Goal: Information Seeking & Learning: Learn about a topic

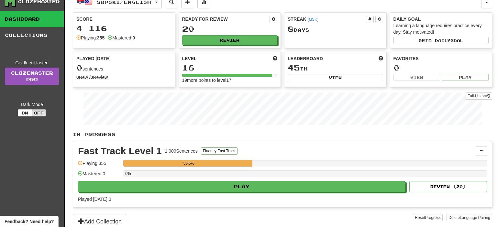
scroll to position [34, 0]
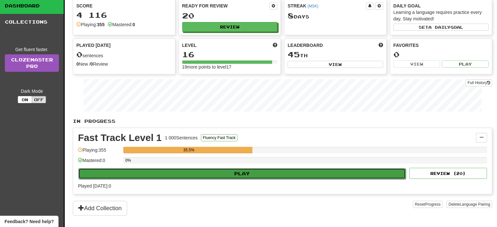
click at [244, 174] on button "Play" at bounding box center [242, 173] width 328 height 11
select select "**"
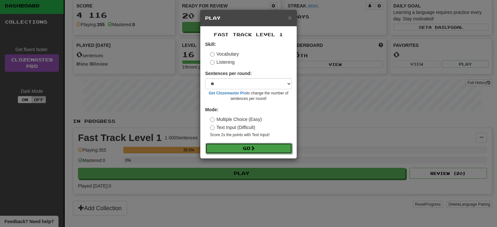
click at [258, 150] on button "Go" at bounding box center [249, 148] width 87 height 11
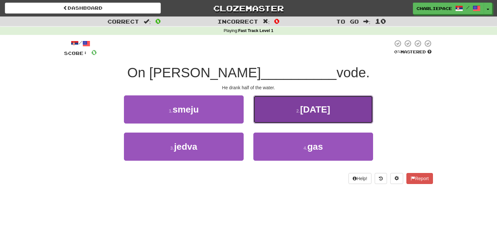
click at [324, 116] on button "2 . pola" at bounding box center [313, 109] width 120 height 28
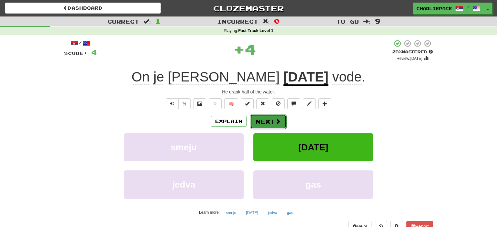
click at [271, 122] on button "Next" at bounding box center [268, 121] width 36 height 15
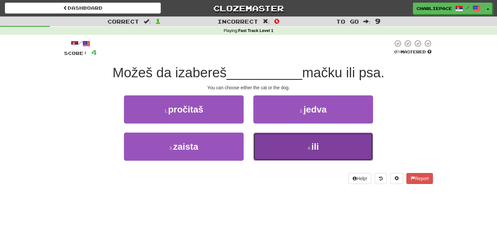
click at [316, 149] on span "ili" at bounding box center [314, 147] width 7 height 10
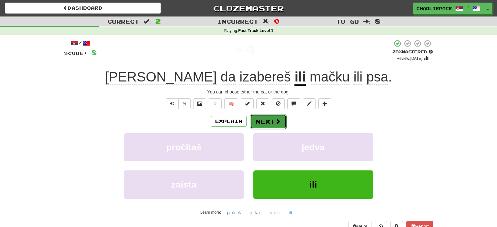
click at [280, 119] on button "Next" at bounding box center [268, 121] width 36 height 15
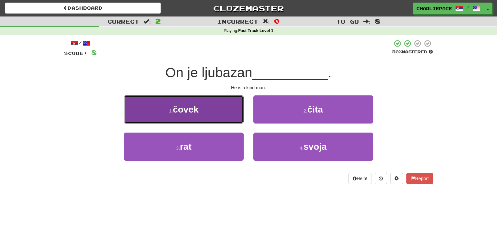
click at [196, 115] on span "čovek" at bounding box center [186, 110] width 26 height 10
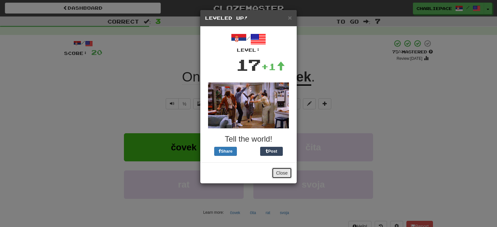
click at [285, 173] on button "Close" at bounding box center [282, 173] width 20 height 11
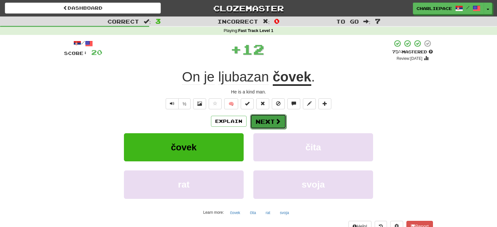
click at [262, 121] on button "Next" at bounding box center [268, 121] width 36 height 15
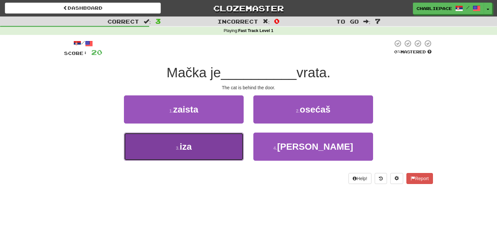
click at [207, 148] on button "3 . iza" at bounding box center [184, 147] width 120 height 28
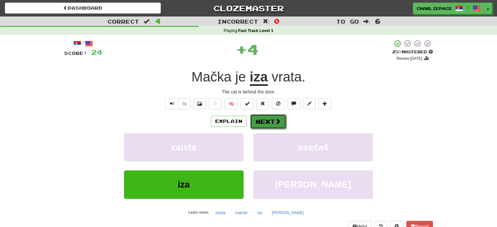
click at [280, 115] on button "Next" at bounding box center [268, 121] width 36 height 15
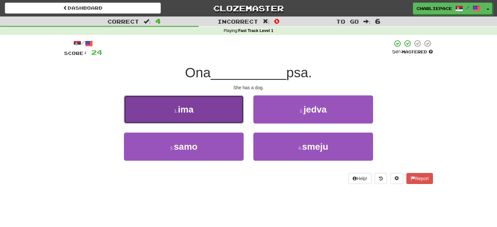
click at [217, 107] on button "1 . ima" at bounding box center [184, 109] width 120 height 28
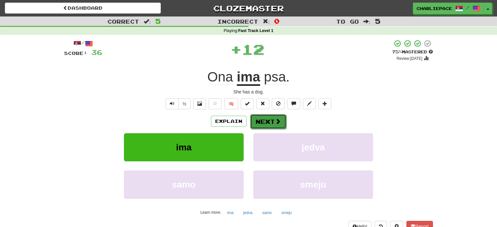
click at [270, 124] on button "Next" at bounding box center [268, 121] width 36 height 15
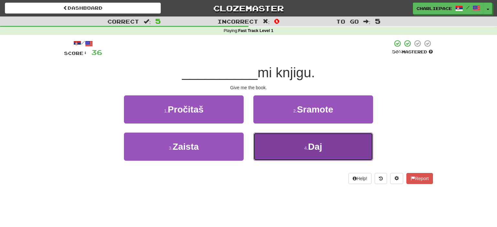
click at [300, 146] on button "4 . Daj" at bounding box center [313, 147] width 120 height 28
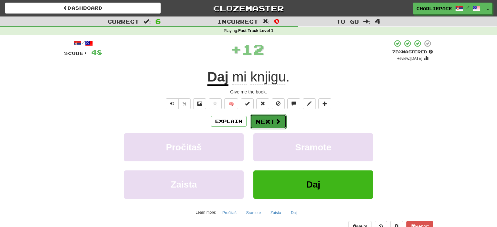
click at [267, 120] on button "Next" at bounding box center [268, 121] width 36 height 15
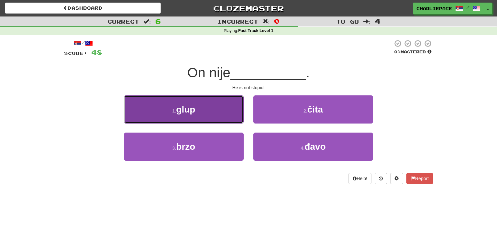
click at [185, 113] on span "glup" at bounding box center [185, 110] width 19 height 10
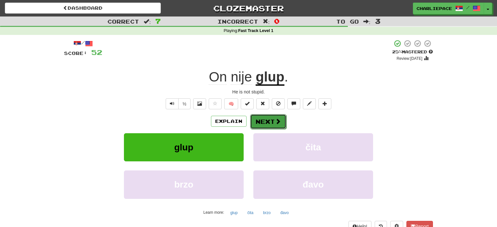
click at [266, 121] on button "Next" at bounding box center [268, 121] width 36 height 15
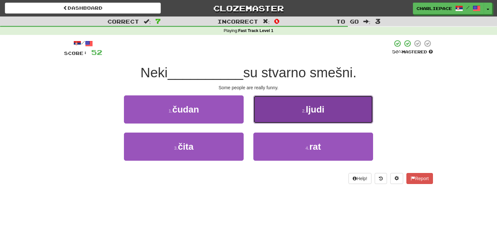
click at [266, 121] on button "2 . ljudi" at bounding box center [313, 109] width 120 height 28
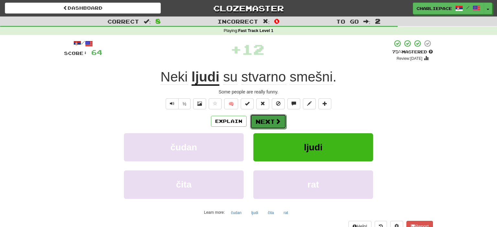
click at [280, 125] on button "Next" at bounding box center [268, 121] width 36 height 15
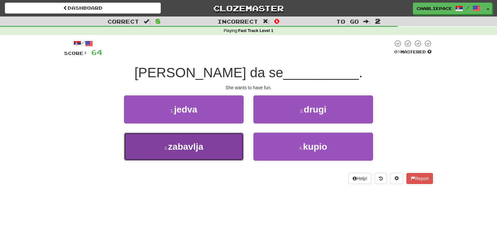
click at [203, 151] on span "zabavlja" at bounding box center [185, 147] width 35 height 10
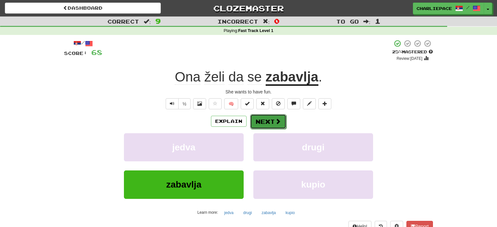
click at [272, 124] on button "Next" at bounding box center [268, 121] width 36 height 15
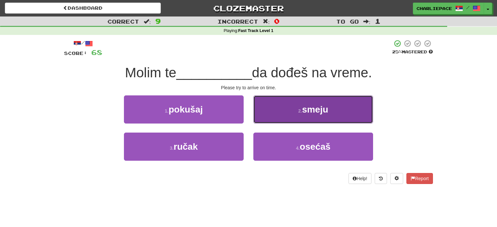
click at [322, 115] on button "2 . smeju" at bounding box center [313, 109] width 120 height 28
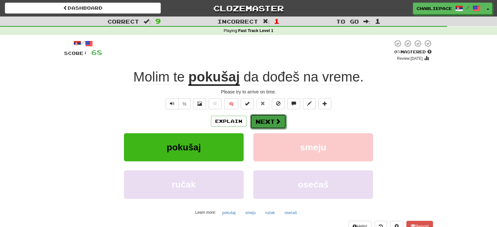
click at [276, 122] on span at bounding box center [278, 121] width 6 height 6
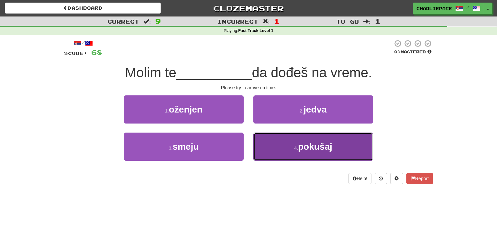
click at [290, 144] on button "4 . pokušaj" at bounding box center [313, 147] width 120 height 28
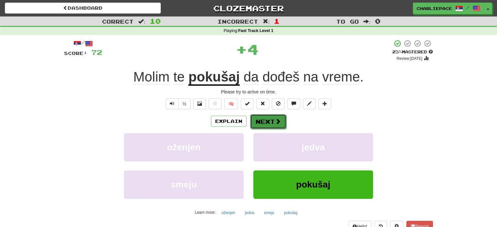
click at [267, 121] on button "Next" at bounding box center [268, 121] width 36 height 15
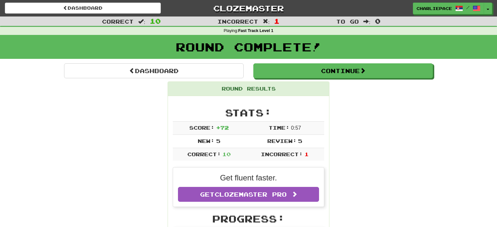
click at [328, 63] on div "Round Complete!" at bounding box center [248, 49] width 497 height 28
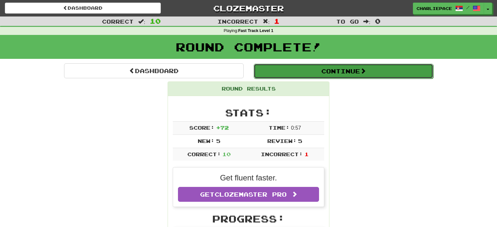
click at [331, 66] on button "Continue" at bounding box center [344, 71] width 180 height 15
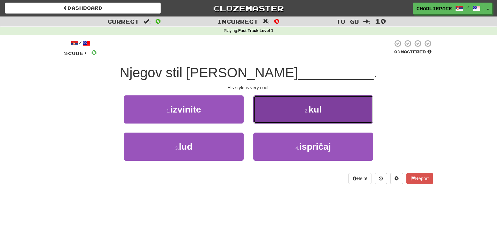
click at [308, 112] on small "2 ." at bounding box center [307, 110] width 4 height 5
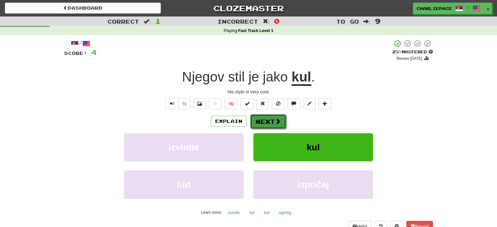
click at [261, 124] on button "Next" at bounding box center [268, 121] width 36 height 15
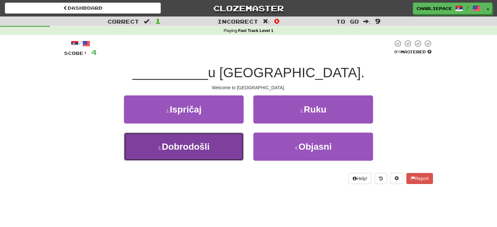
click at [221, 149] on button "3 . Dobrodošli" at bounding box center [184, 147] width 120 height 28
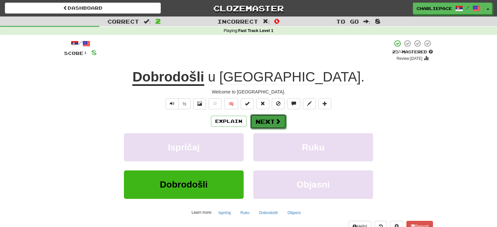
click at [271, 125] on button "Next" at bounding box center [268, 121] width 36 height 15
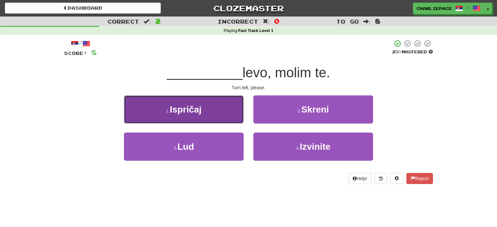
click at [223, 118] on button "1 . Ispričaj" at bounding box center [184, 109] width 120 height 28
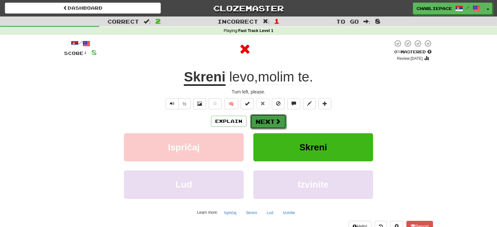
click at [273, 123] on button "Next" at bounding box center [268, 121] width 36 height 15
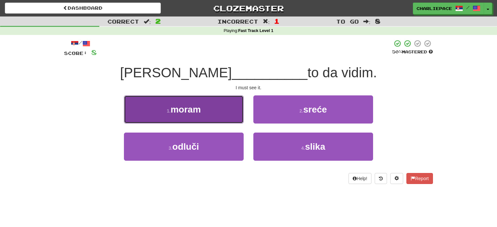
click at [188, 115] on button "1 . moram" at bounding box center [184, 109] width 120 height 28
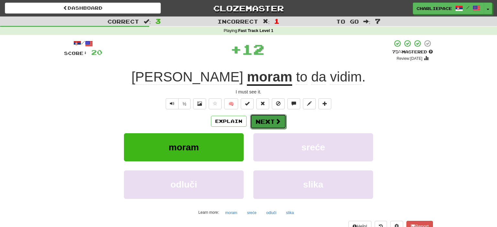
click at [279, 122] on span at bounding box center [278, 121] width 6 height 6
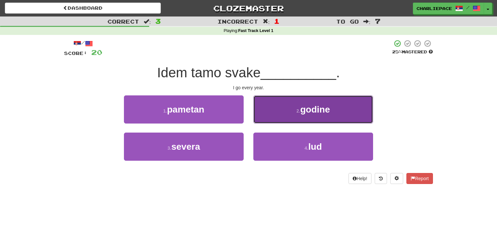
click at [327, 117] on button "2 . godine" at bounding box center [313, 109] width 120 height 28
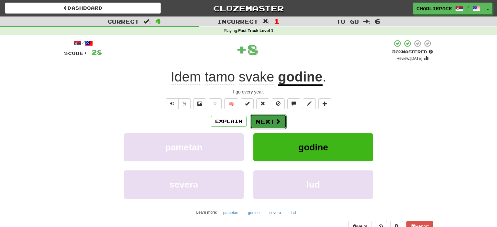
click at [277, 122] on span at bounding box center [278, 121] width 6 height 6
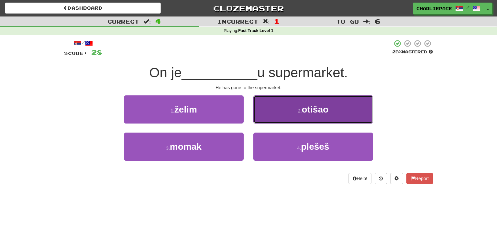
click at [324, 115] on button "2 . otišao" at bounding box center [313, 109] width 120 height 28
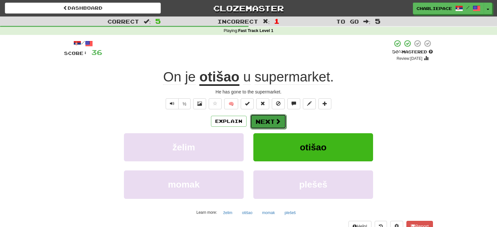
click at [261, 122] on button "Next" at bounding box center [268, 121] width 36 height 15
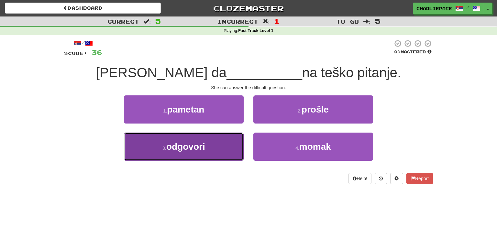
click at [171, 147] on span "odgovori" at bounding box center [185, 147] width 39 height 10
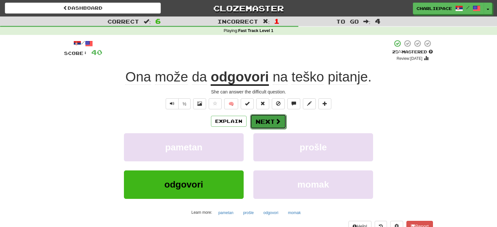
click at [271, 122] on button "Next" at bounding box center [268, 121] width 36 height 15
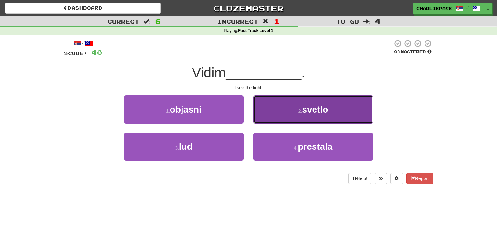
click at [289, 114] on button "2 . svetlo" at bounding box center [313, 109] width 120 height 28
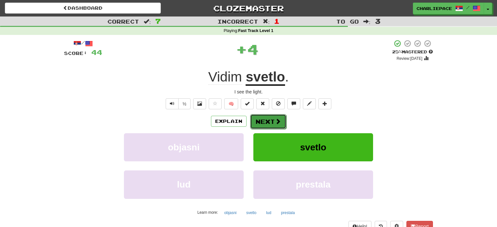
click at [279, 117] on button "Next" at bounding box center [268, 121] width 36 height 15
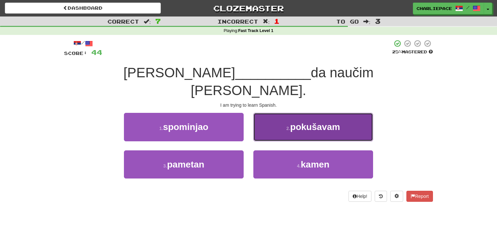
click at [307, 122] on span "pokušavam" at bounding box center [315, 127] width 50 height 10
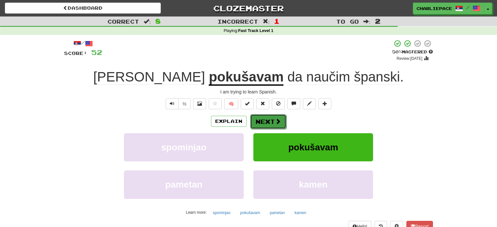
click at [273, 121] on button "Next" at bounding box center [268, 121] width 36 height 15
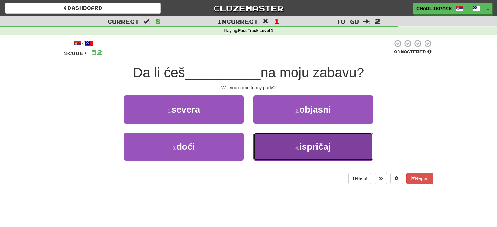
click at [307, 147] on span "ispričaj" at bounding box center [315, 147] width 32 height 10
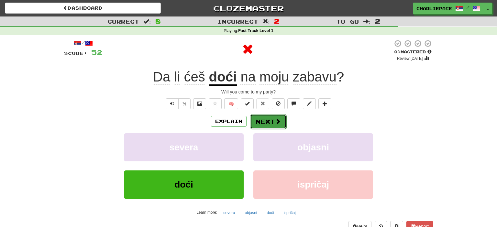
click at [263, 121] on button "Next" at bounding box center [268, 121] width 36 height 15
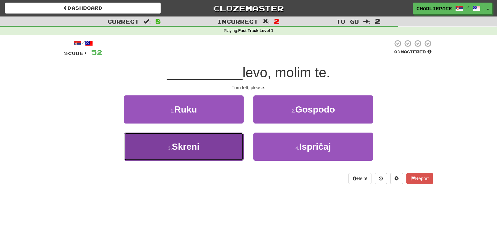
click at [198, 143] on span "Skreni" at bounding box center [186, 147] width 28 height 10
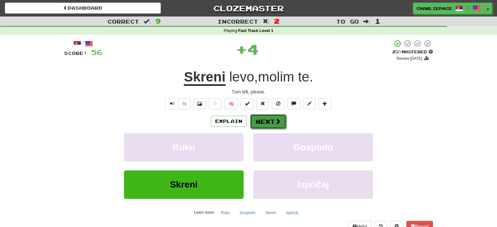
click at [277, 120] on span at bounding box center [278, 121] width 6 height 6
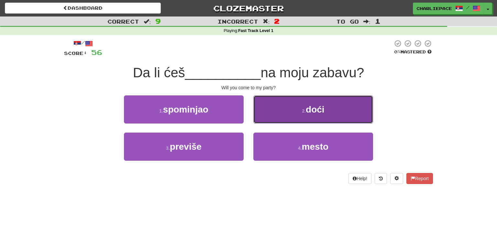
click at [326, 110] on button "2 . doći" at bounding box center [313, 109] width 120 height 28
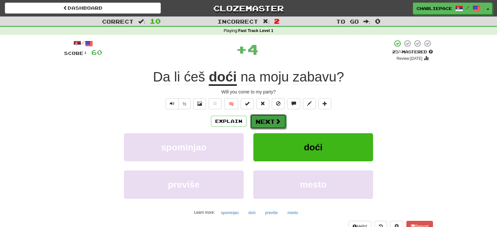
click at [275, 120] on span at bounding box center [278, 121] width 6 height 6
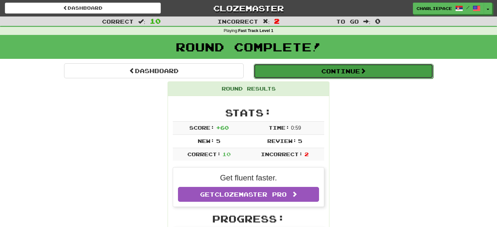
click at [376, 71] on button "Continue" at bounding box center [344, 71] width 180 height 15
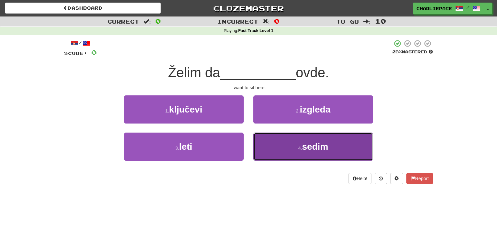
click at [316, 144] on span "sedim" at bounding box center [315, 147] width 26 height 10
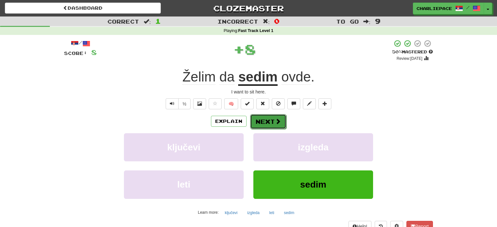
click at [260, 123] on button "Next" at bounding box center [268, 121] width 36 height 15
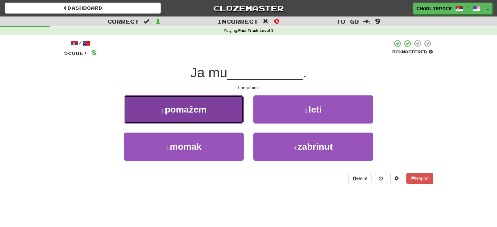
click at [224, 116] on button "1 . pomažem" at bounding box center [184, 109] width 120 height 28
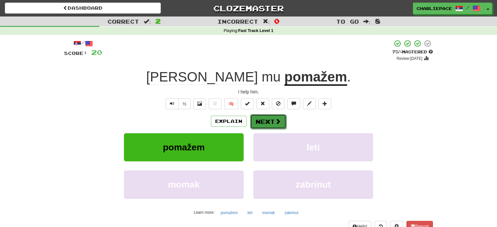
click at [272, 117] on button "Next" at bounding box center [268, 121] width 36 height 15
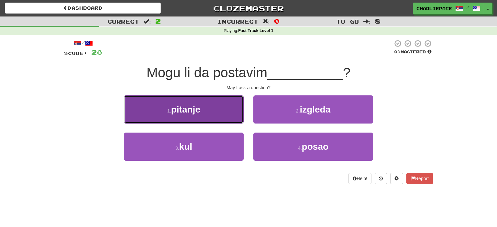
click at [171, 104] on button "1 . pitanje" at bounding box center [184, 109] width 120 height 28
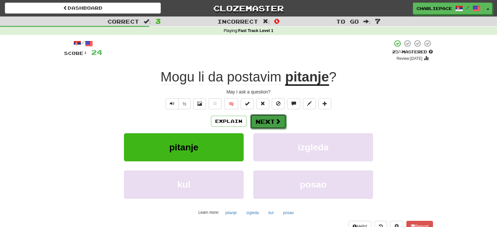
click at [273, 116] on button "Next" at bounding box center [268, 121] width 36 height 15
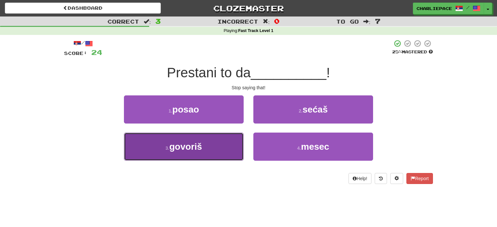
click at [192, 153] on button "3 . govoriš" at bounding box center [184, 147] width 120 height 28
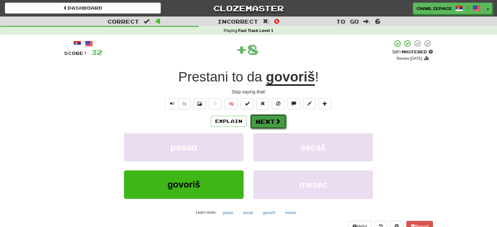
click at [261, 128] on button "Next" at bounding box center [268, 121] width 36 height 15
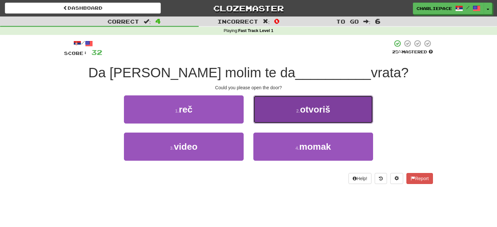
click at [317, 108] on span "otvoriš" at bounding box center [315, 110] width 30 height 10
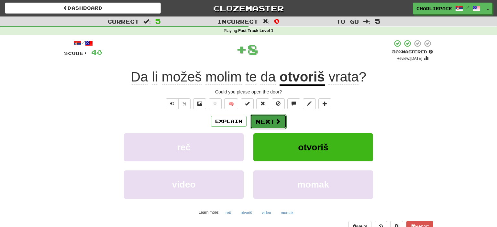
click at [280, 122] on span at bounding box center [278, 121] width 6 height 6
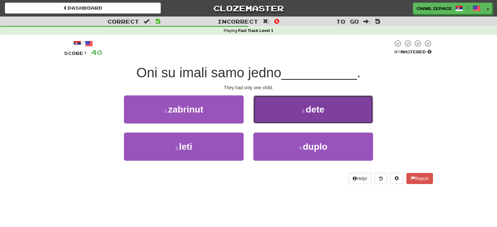
click at [311, 113] on span "dete" at bounding box center [315, 110] width 19 height 10
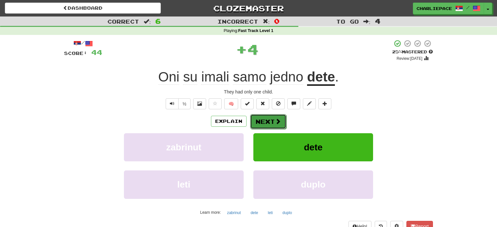
click at [266, 124] on button "Next" at bounding box center [268, 121] width 36 height 15
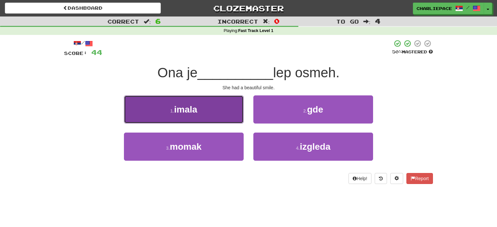
click at [203, 115] on button "1 . imala" at bounding box center [184, 109] width 120 height 28
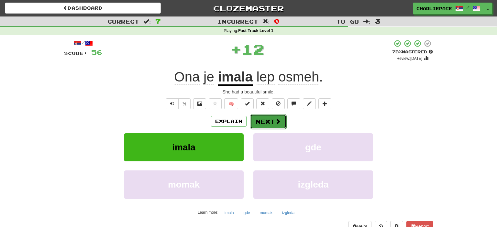
click at [267, 124] on button "Next" at bounding box center [268, 121] width 36 height 15
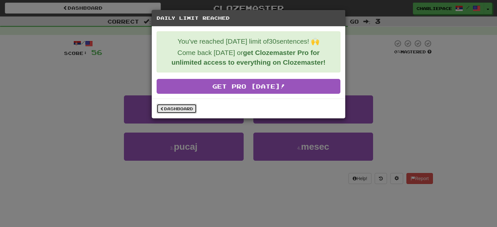
drag, startPoint x: 175, startPoint y: 113, endPoint x: 252, endPoint y: 106, distance: 77.4
click at [176, 113] on link "Dashboard" at bounding box center [177, 109] width 40 height 10
